Goal: Navigation & Orientation: Find specific page/section

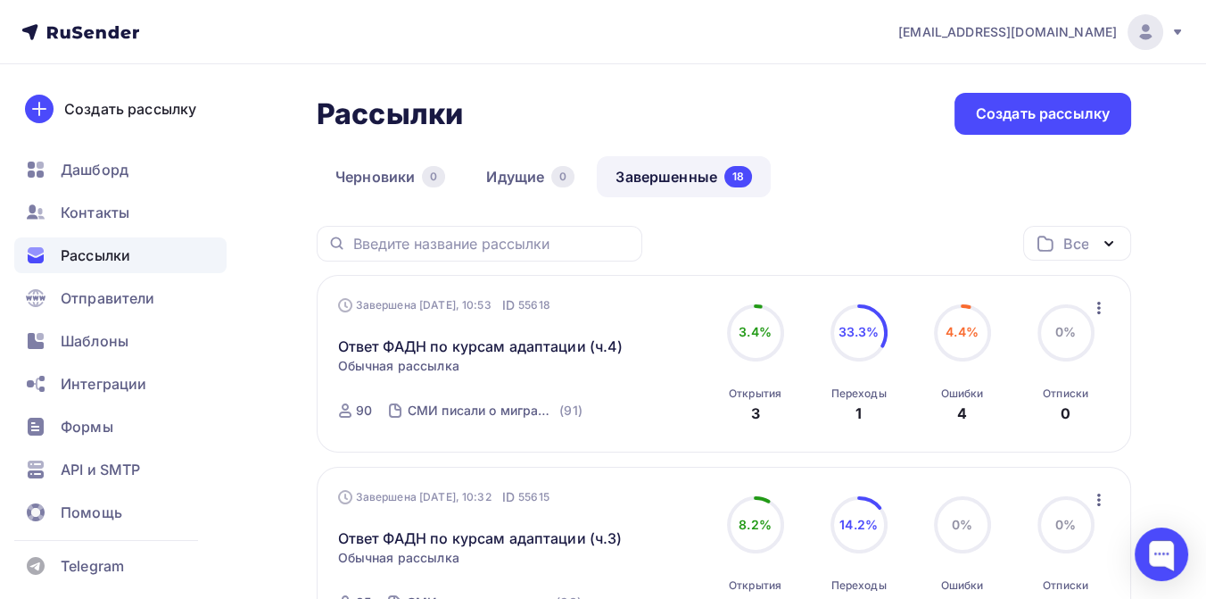
click at [93, 22] on icon at bounding box center [80, 31] width 118 height 21
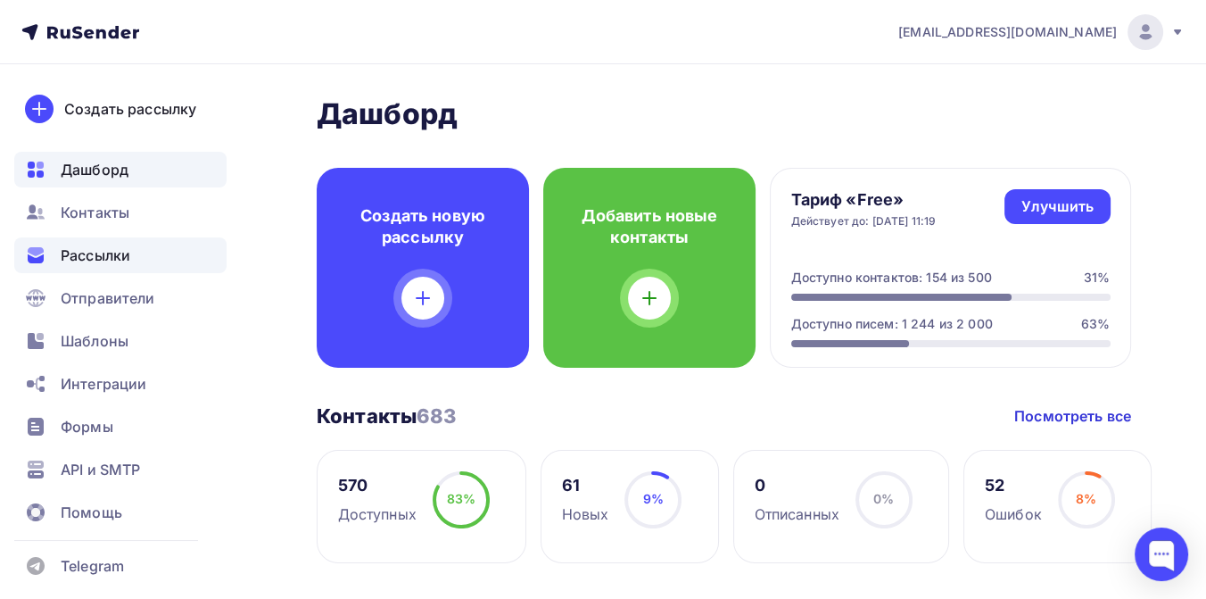
click at [99, 255] on span "Рассылки" at bounding box center [96, 254] width 70 height 21
